Goal: Information Seeking & Learning: Learn about a topic

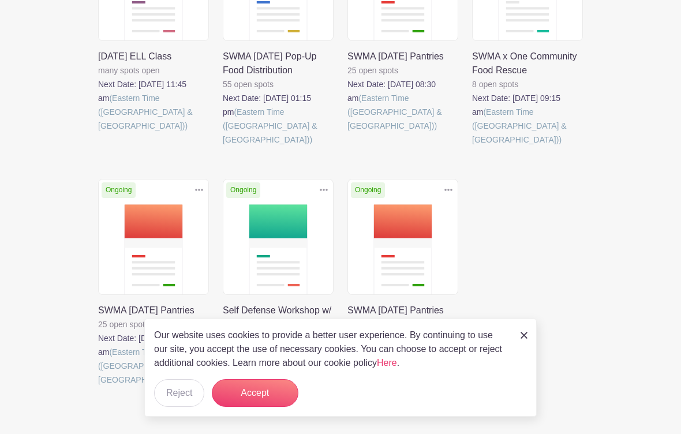
scroll to position [374, 0]
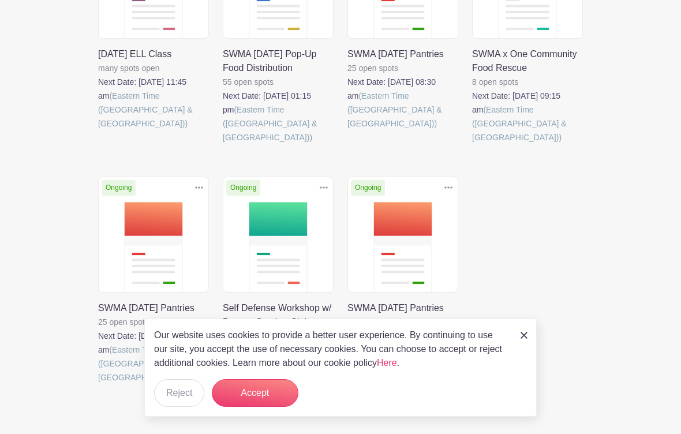
click at [347, 130] on link at bounding box center [347, 130] width 0 height 0
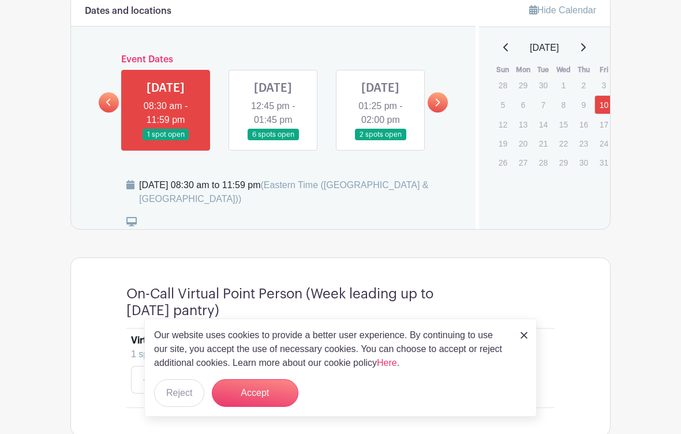
scroll to position [624, 0]
click at [501, 352] on p "Our website uses cookies to provide a better user experience. By continuing to …" at bounding box center [331, 349] width 354 height 42
click at [517, 350] on div "Our website uses cookies to provide a better user experience. By continuing to …" at bounding box center [340, 367] width 392 height 98
click at [517, 344] on div "Our website uses cookies to provide a better user experience. By continuing to …" at bounding box center [340, 367] width 392 height 98
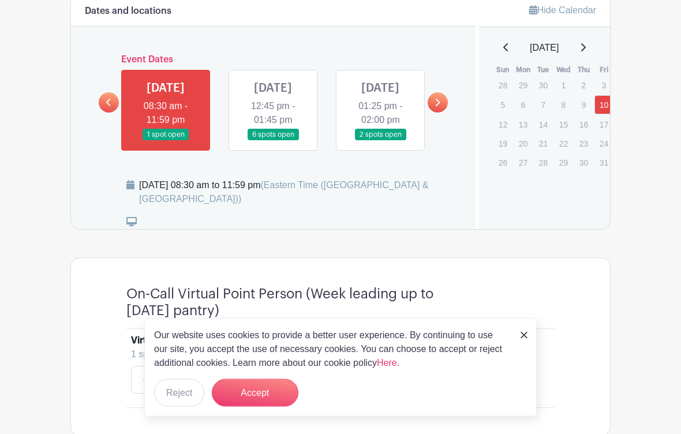
click at [523, 341] on link at bounding box center [523, 335] width 7 height 14
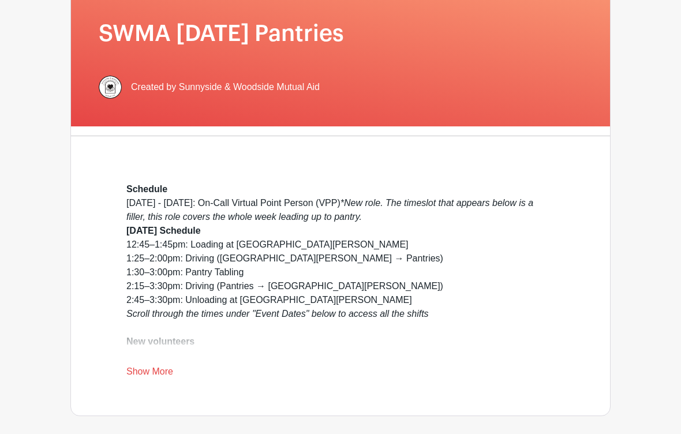
scroll to position [164, 0]
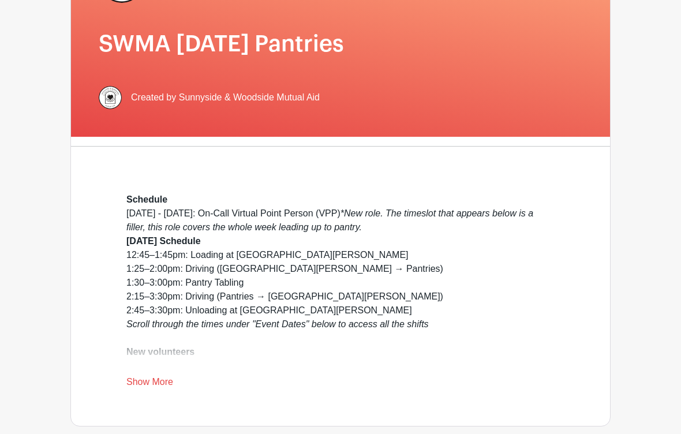
click at [138, 378] on link "Show More" at bounding box center [149, 384] width 47 height 14
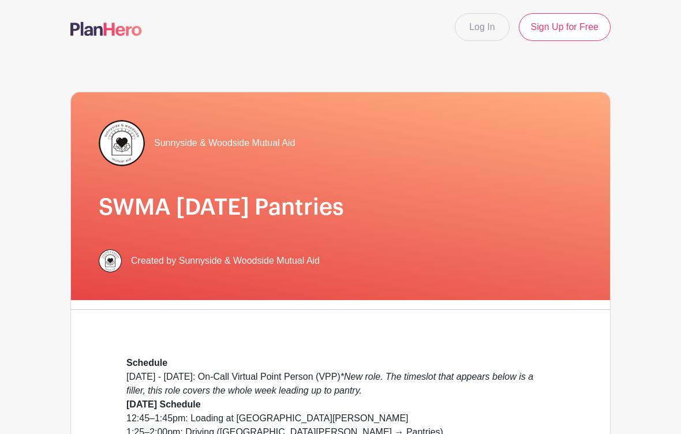
scroll to position [0, 0]
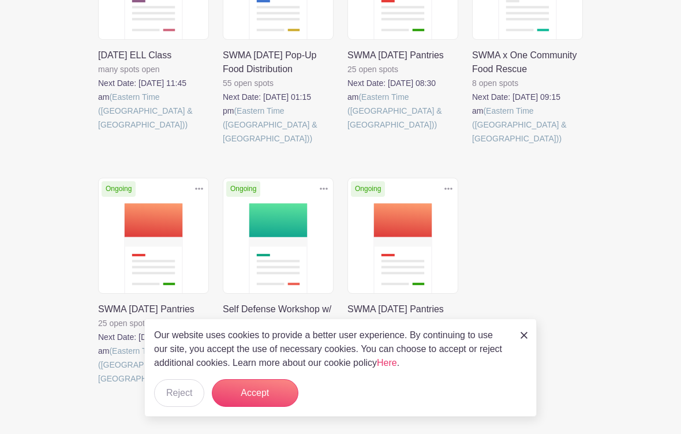
scroll to position [374, 0]
click at [519, 341] on div "Our website uses cookies to provide a better user experience. By continuing to …" at bounding box center [340, 367] width 392 height 98
click at [515, 340] on div "Our website uses cookies to provide a better user experience. By continuing to …" at bounding box center [340, 367] width 392 height 98
click at [514, 341] on div "Our website uses cookies to provide a better user experience. By continuing to …" at bounding box center [340, 367] width 392 height 98
click at [515, 331] on div "Our website uses cookies to provide a better user experience. By continuing to …" at bounding box center [340, 367] width 392 height 98
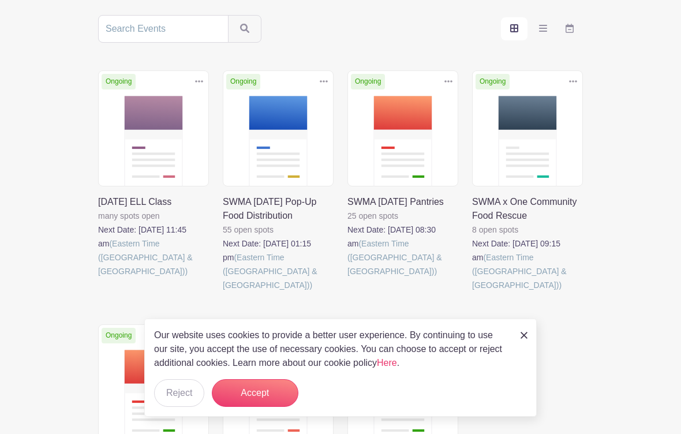
scroll to position [189, 0]
